Goal: Find specific page/section: Find specific page/section

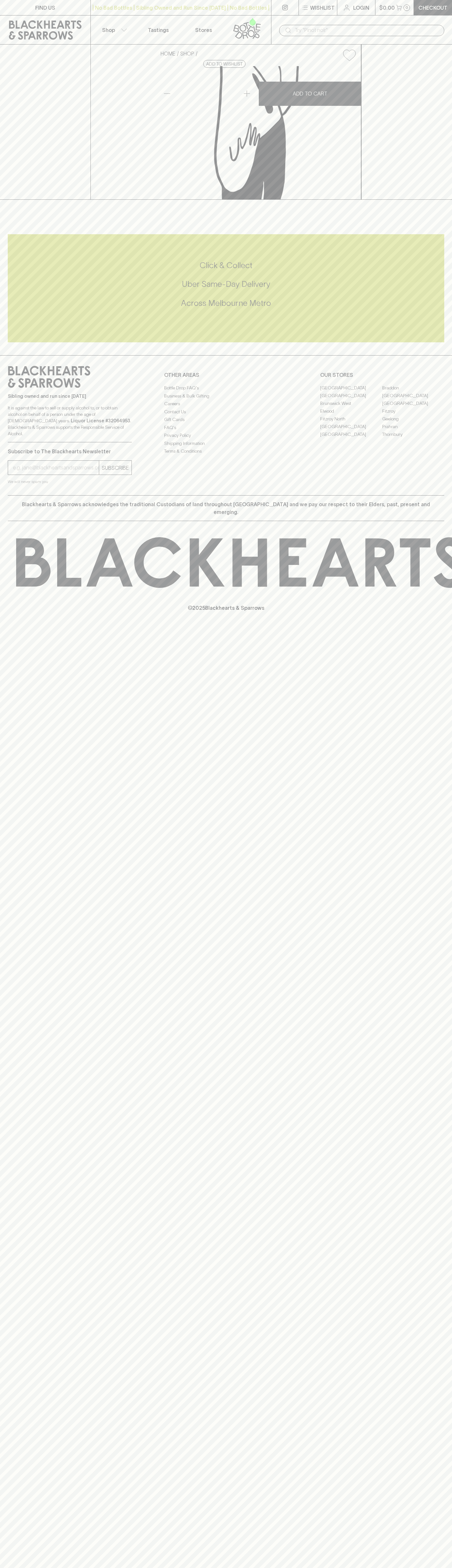
click at [102, 12] on div "| No Bad Bottles | Sibling Owned and Run Since [DATE] | No Bad Bottles | Siblin…" at bounding box center [180, 7] width 181 height 15
click at [438, 624] on div "© 2025 Blackhearts & Sparrows" at bounding box center [226, 574] width 452 height 107
click at [247, 1567] on html "FIND US | No Bad Bottles | Sibling Owned and Run Since 2006 | No Bad Bottles | …" at bounding box center [226, 784] width 452 height 1568
click at [7, 135] on div "HOME SHOP Blackhearts Hamper Box $5.00 Add to wishlist No Further Discounts 1 A…" at bounding box center [226, 122] width 452 height 155
click at [351, 415] on link "Elwood" at bounding box center [351, 411] width 62 height 8
